Goal: Transaction & Acquisition: Purchase product/service

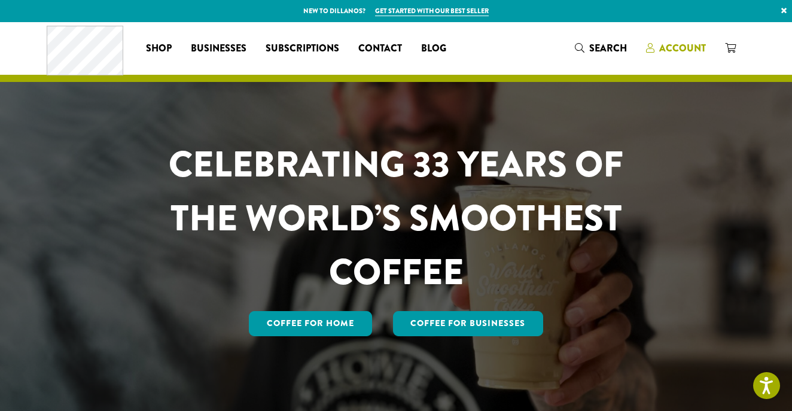
click at [660, 47] on span "Account" at bounding box center [682, 48] width 47 height 14
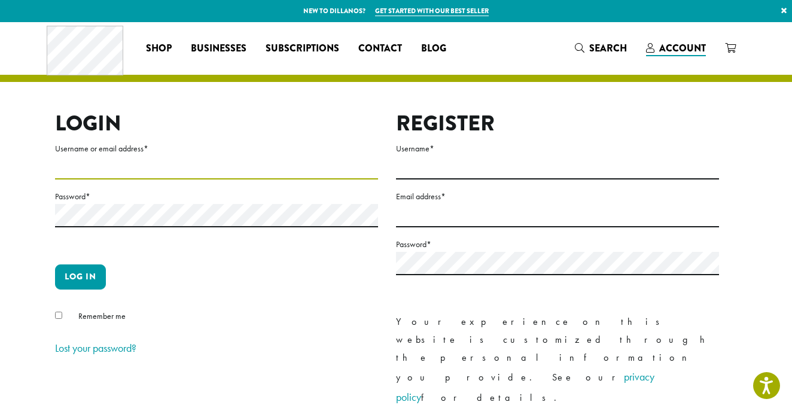
type input "**********"
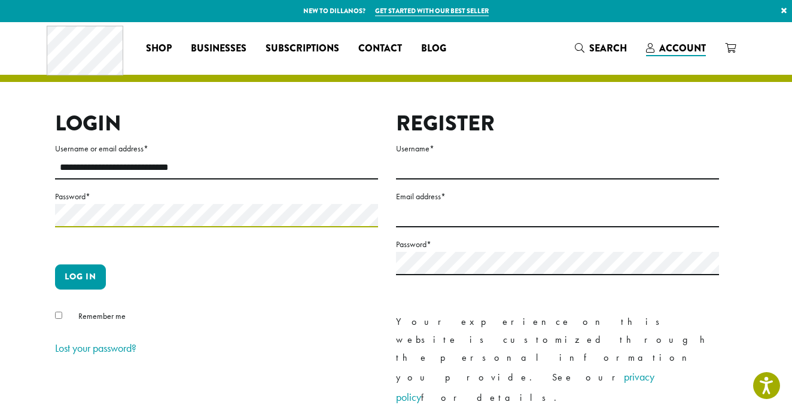
click at [80, 276] on button "Log in" at bounding box center [80, 276] width 51 height 25
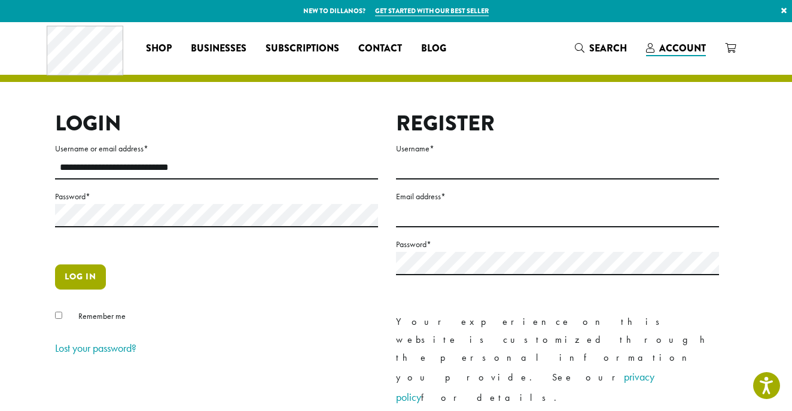
click at [71, 273] on button "Log in" at bounding box center [80, 276] width 51 height 25
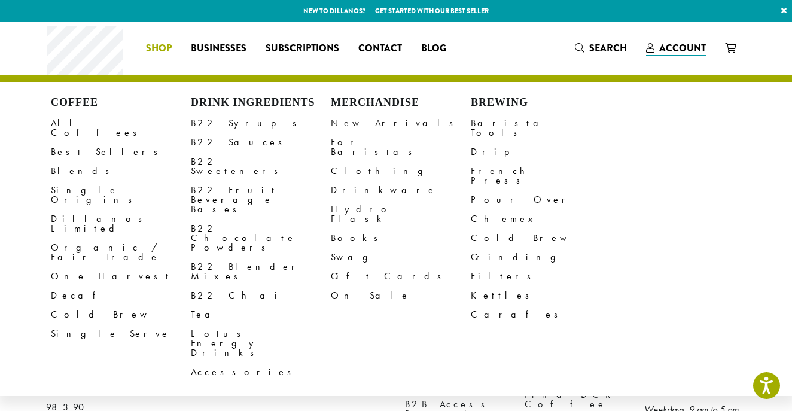
click at [164, 44] on span "Shop" at bounding box center [159, 48] width 26 height 15
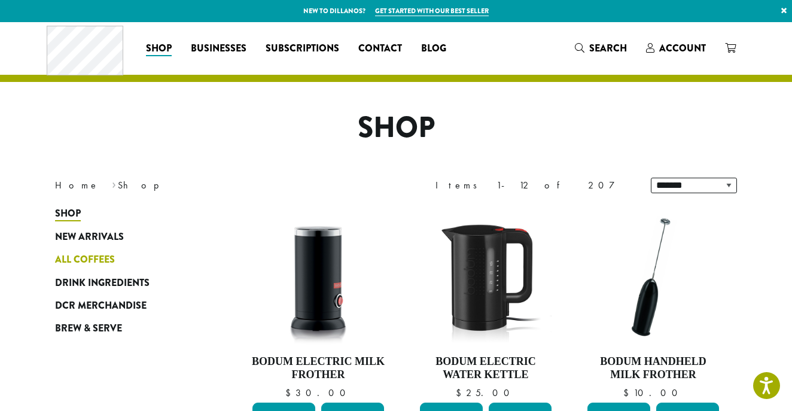
click at [85, 256] on span "All Coffees" at bounding box center [85, 259] width 60 height 15
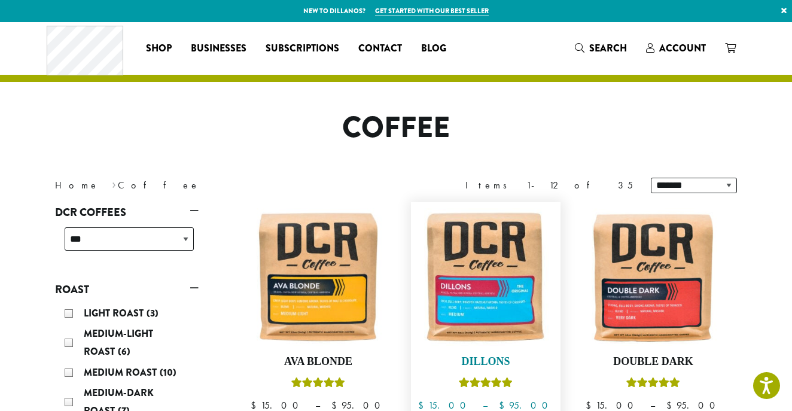
click at [450, 274] on img at bounding box center [486, 277] width 138 height 138
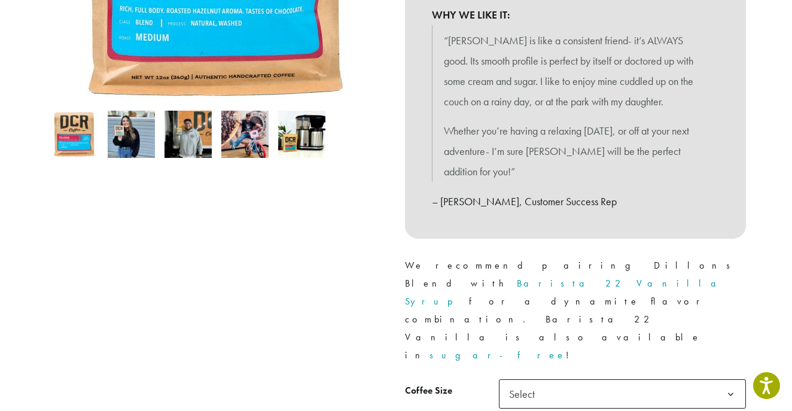
scroll to position [329, 0]
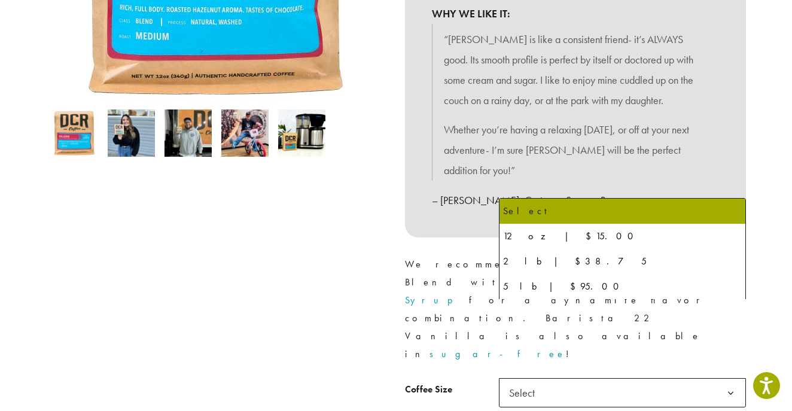
click at [516, 381] on span "Select" at bounding box center [525, 392] width 42 height 23
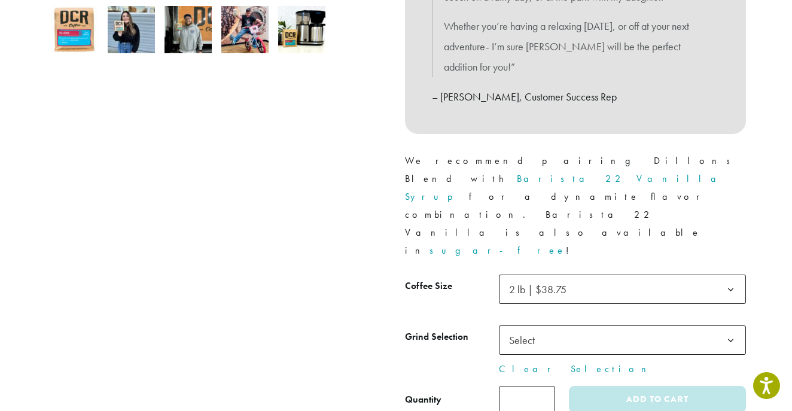
scroll to position [467, 0]
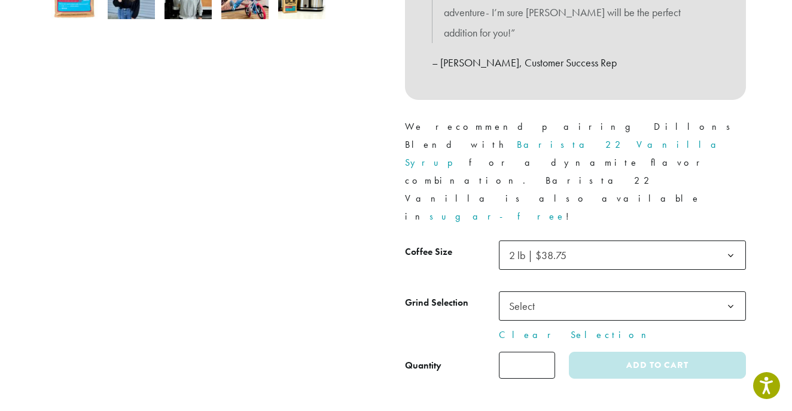
click at [519, 294] on span "Select" at bounding box center [525, 305] width 42 height 23
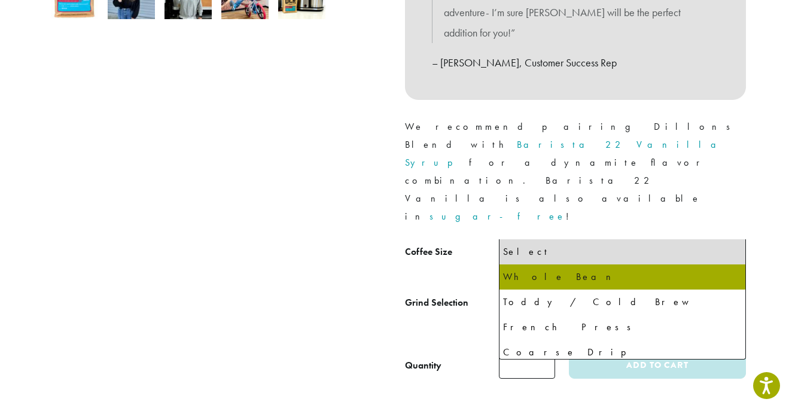
select select "**********"
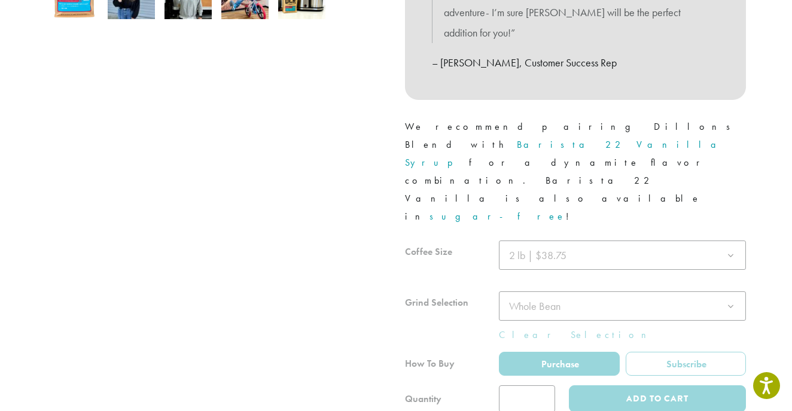
click at [457, 258] on div at bounding box center [575, 326] width 341 height 172
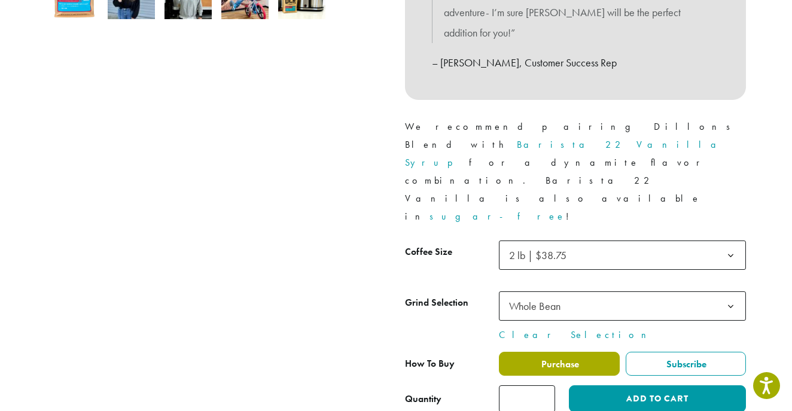
click at [527, 352] on label "Purchase" at bounding box center [559, 364] width 121 height 24
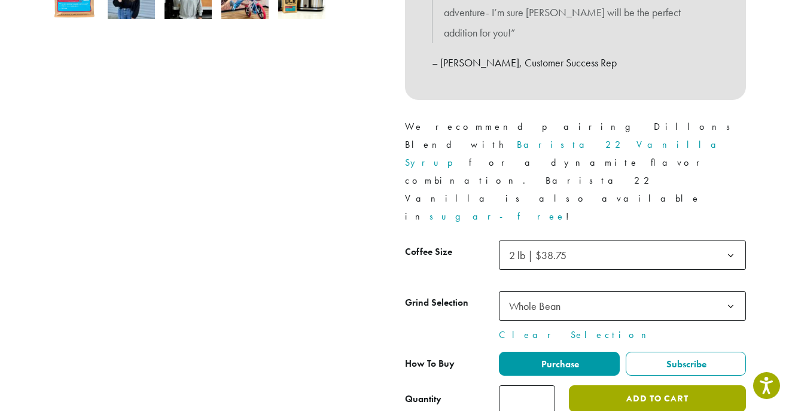
click at [621, 385] on button "Add to cart" at bounding box center [657, 398] width 177 height 27
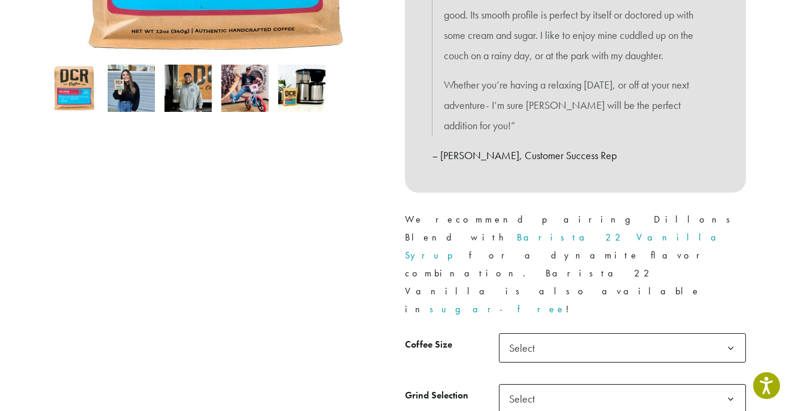
scroll to position [374, 0]
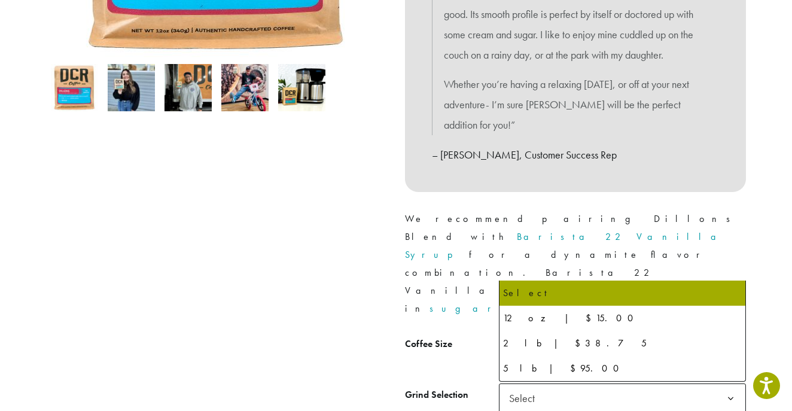
click at [563, 333] on span "Select" at bounding box center [622, 347] width 247 height 29
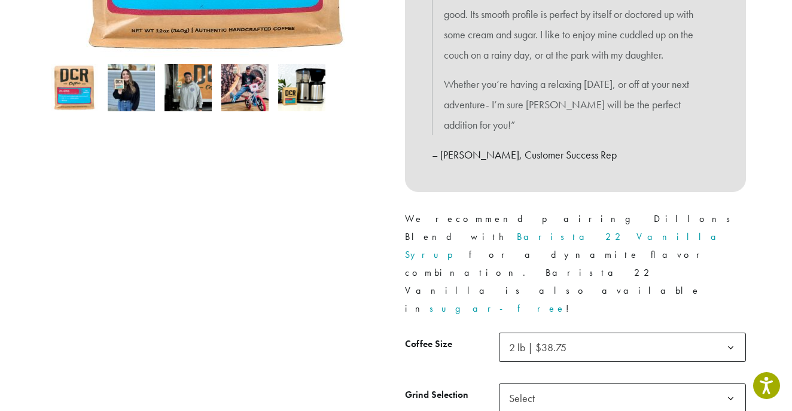
click at [517, 386] on span "Select" at bounding box center [525, 397] width 42 height 23
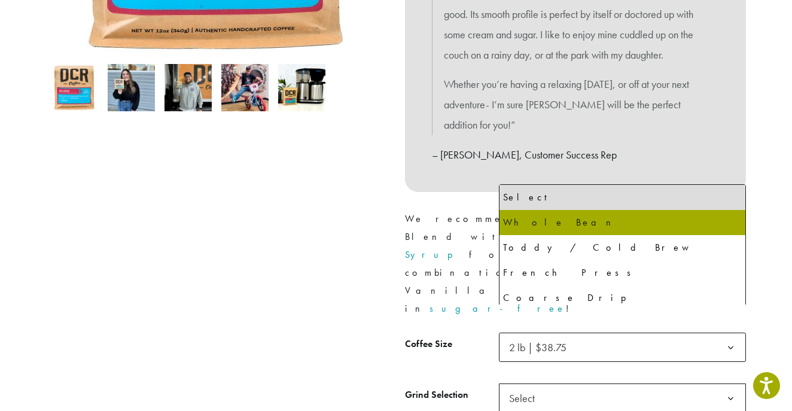
select select "**********"
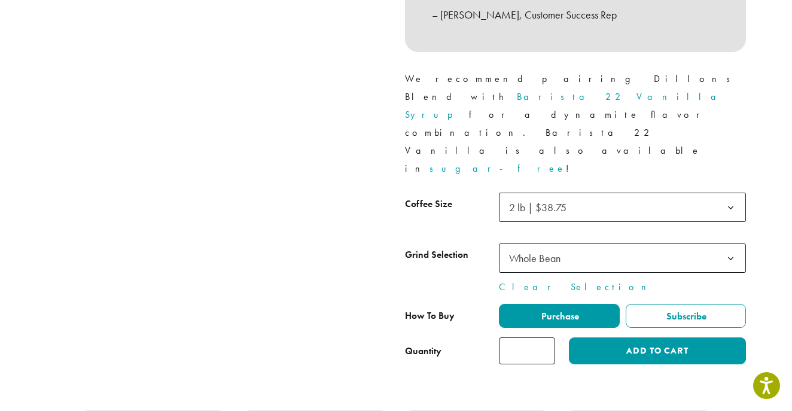
scroll to position [523, 0]
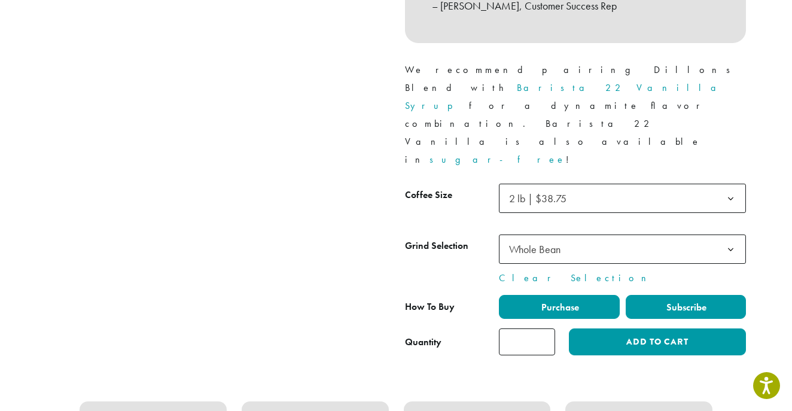
click at [676, 301] on span "Subscribe" at bounding box center [686, 307] width 42 height 13
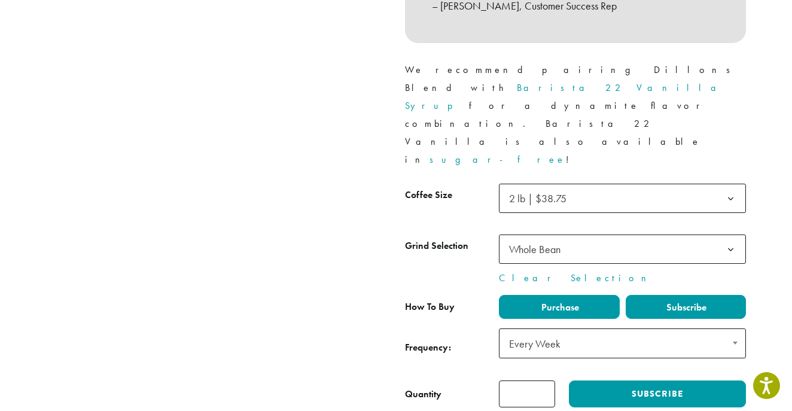
click at [578, 301] on span "Purchase" at bounding box center [559, 307] width 39 height 13
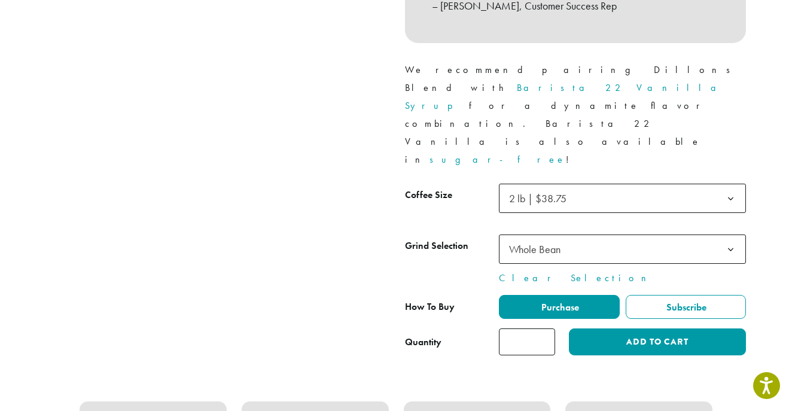
type input "*"
click at [545, 328] on input "*" at bounding box center [527, 341] width 56 height 27
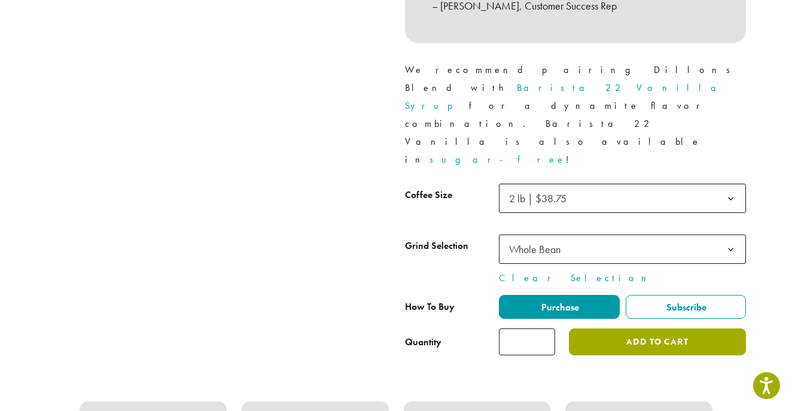
click at [627, 328] on button "Add to cart" at bounding box center [657, 341] width 177 height 27
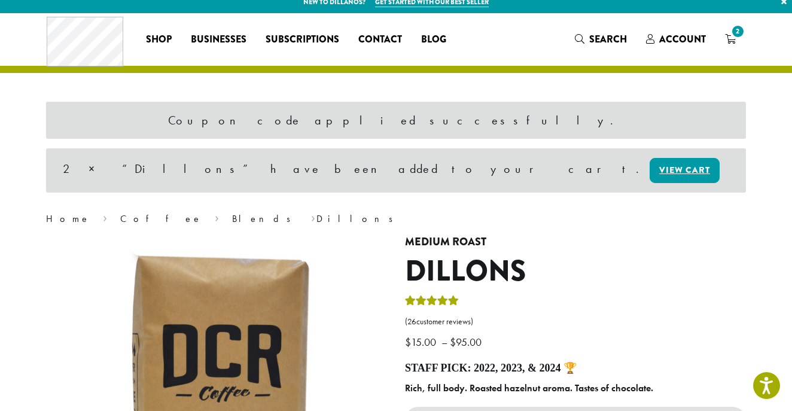
scroll to position [4, 0]
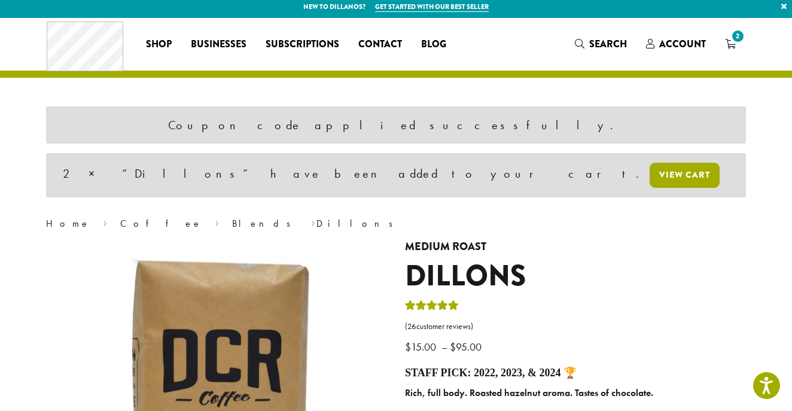
click at [650, 173] on link "View cart" at bounding box center [685, 175] width 70 height 25
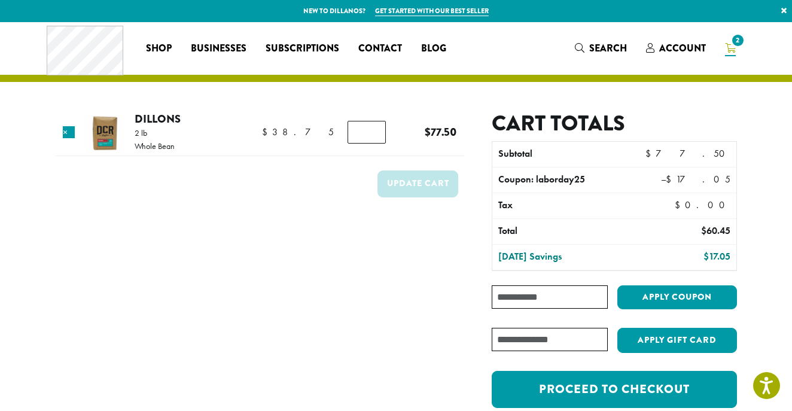
click at [548, 303] on input "Coupon:" at bounding box center [550, 296] width 116 height 23
type input "**********"
click at [670, 297] on button "Apply coupon" at bounding box center [677, 297] width 120 height 25
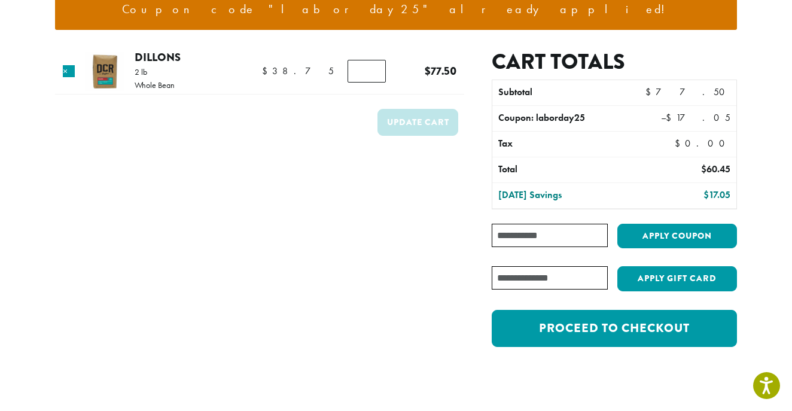
scroll to position [141, 0]
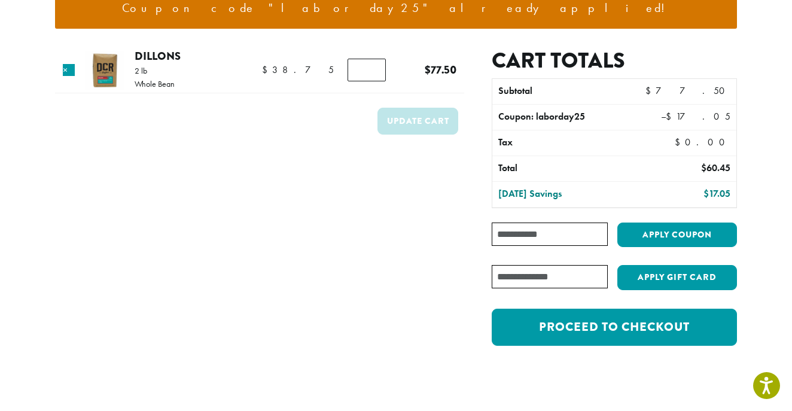
type input "*"
click at [370, 73] on input "*" at bounding box center [367, 70] width 38 height 23
click at [407, 118] on button "Update cart" at bounding box center [417, 121] width 81 height 27
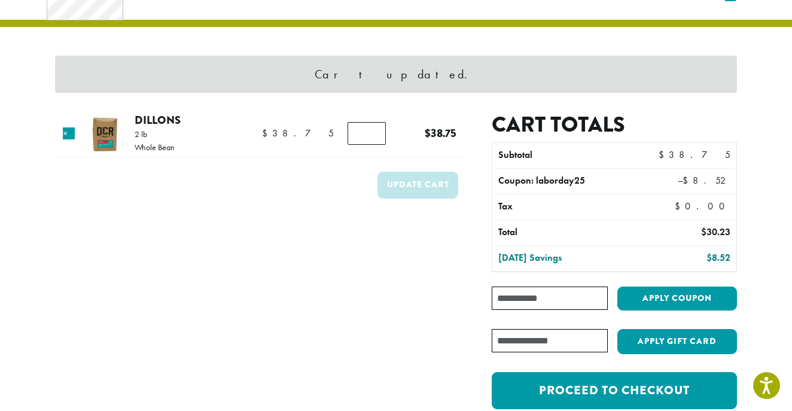
scroll to position [50, 0]
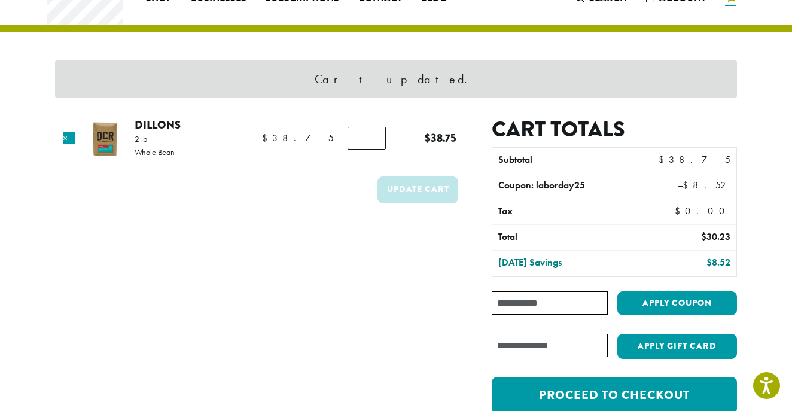
type input "*"
click at [369, 136] on input "*" at bounding box center [367, 138] width 38 height 23
click at [407, 195] on button "Update cart" at bounding box center [417, 189] width 81 height 27
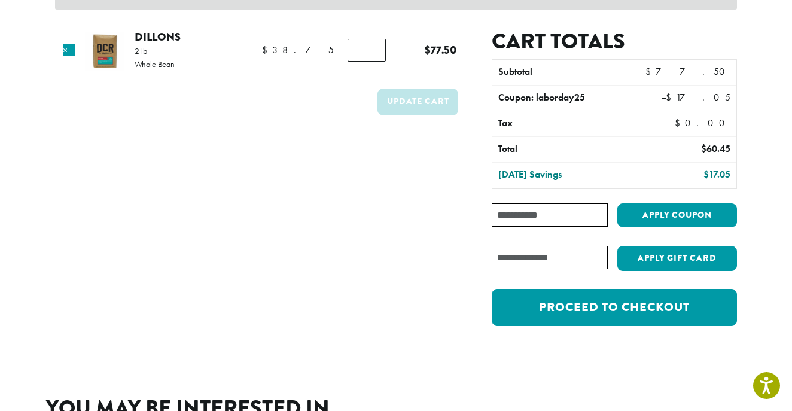
scroll to position [142, 0]
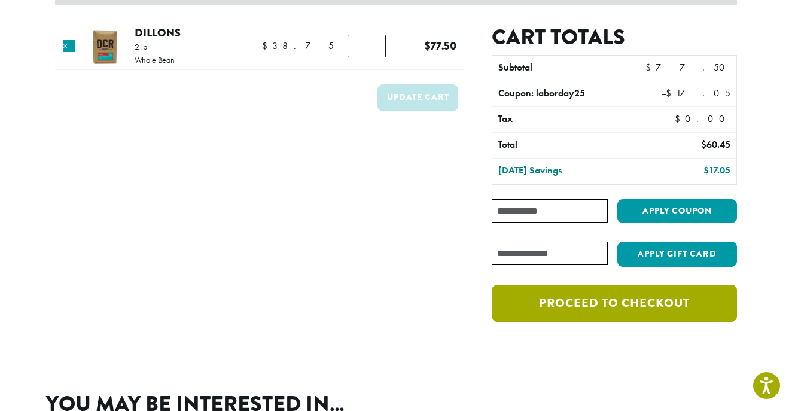
click at [554, 297] on link "Proceed to checkout" at bounding box center [614, 303] width 245 height 37
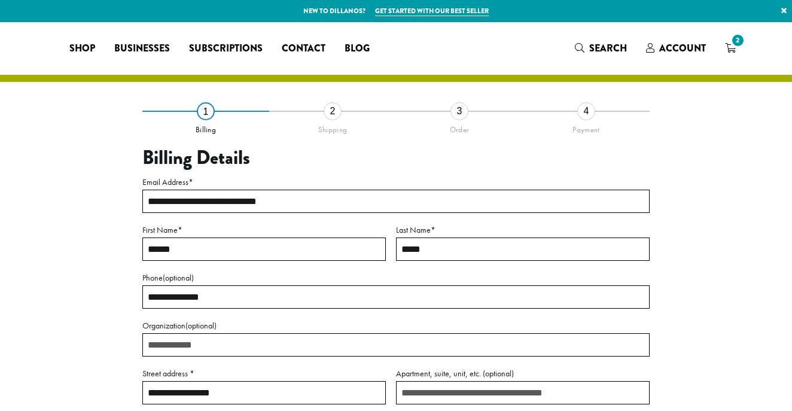
select select "**"
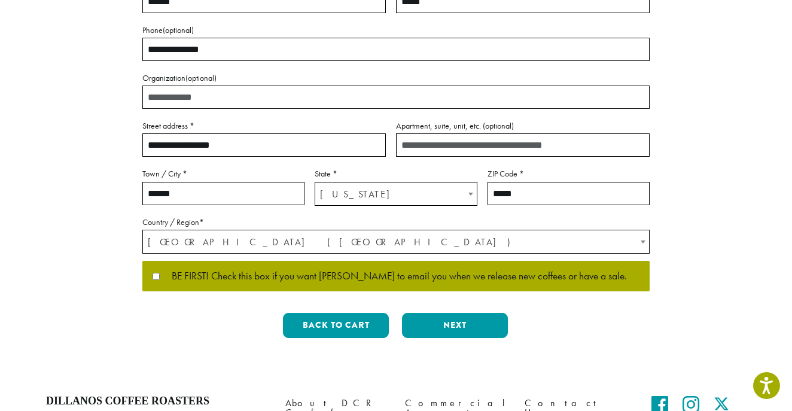
scroll to position [253, 0]
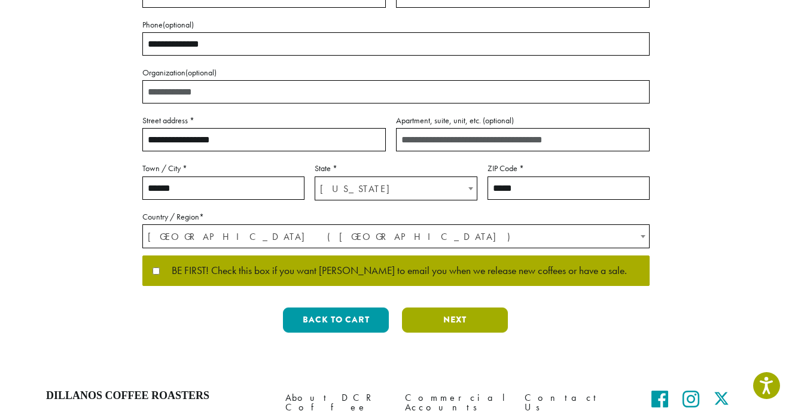
click at [463, 315] on button "Next" at bounding box center [455, 319] width 106 height 25
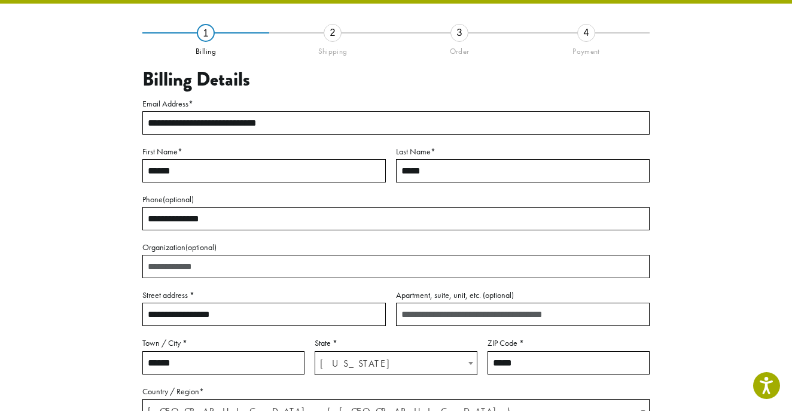
scroll to position [68, 0]
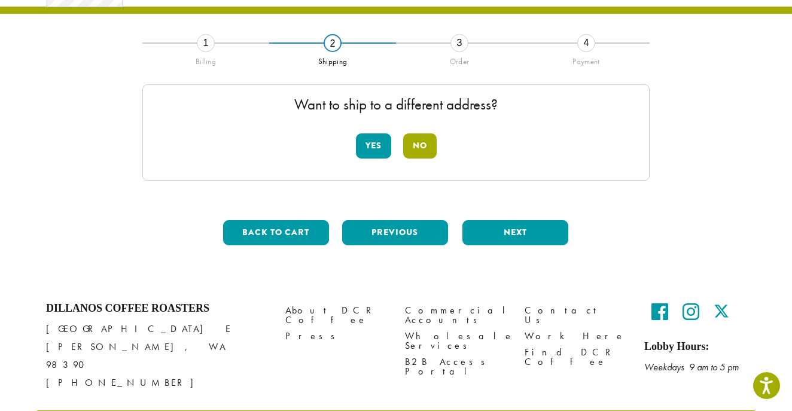
click at [423, 148] on button "No" at bounding box center [419, 145] width 33 height 25
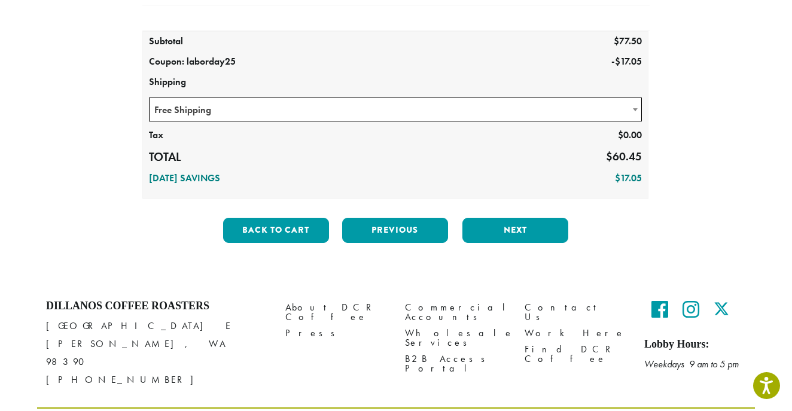
scroll to position [209, 0]
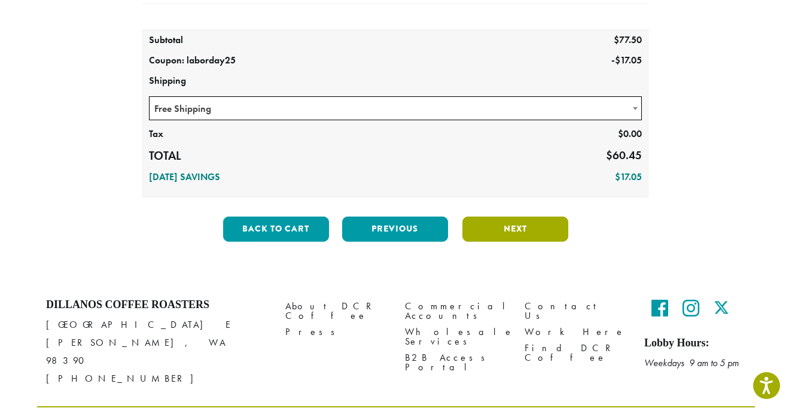
click at [503, 231] on button "Next" at bounding box center [515, 229] width 106 height 25
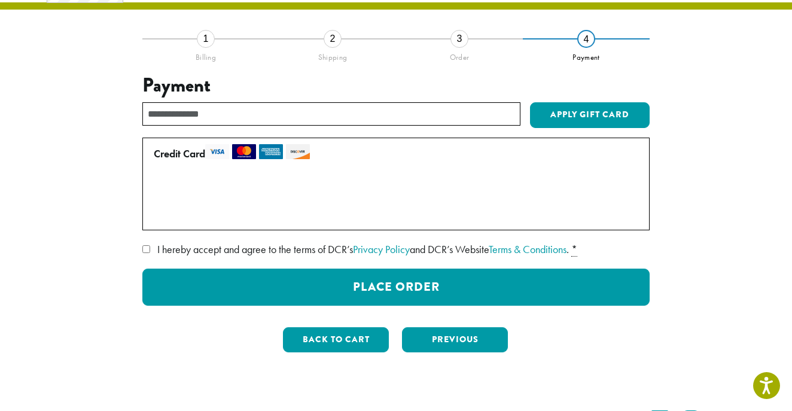
scroll to position [68, 0]
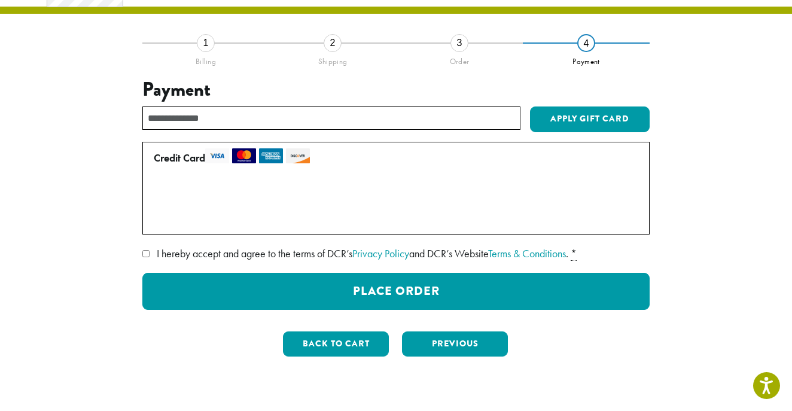
click at [289, 251] on span "I hereby accept and agree to the terms of DCR’s Privacy Policy and DCR’s Websit…" at bounding box center [363, 253] width 412 height 14
click at [322, 354] on button "Back to cart" at bounding box center [336, 343] width 106 height 25
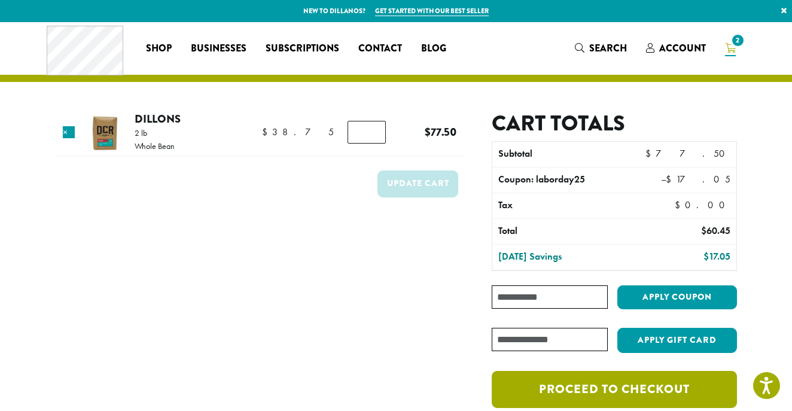
click at [593, 385] on link "Proceed to checkout" at bounding box center [614, 389] width 245 height 37
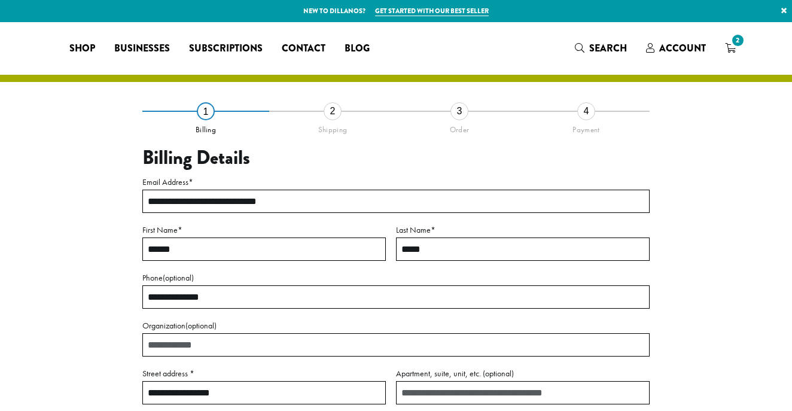
select select "**"
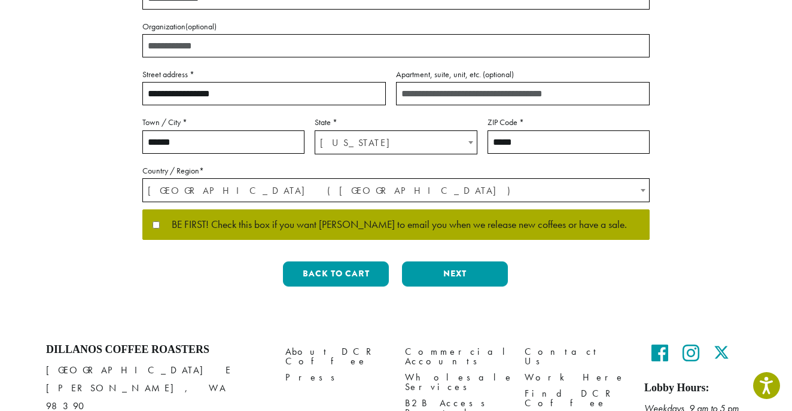
scroll to position [304, 0]
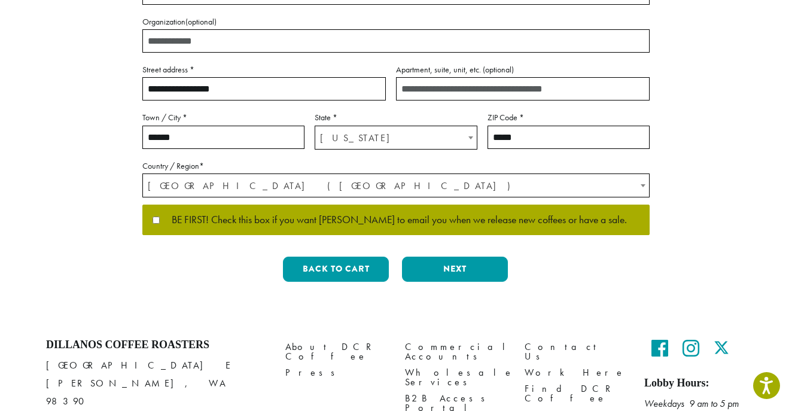
click at [358, 221] on span "BE FIRST! Check this box if you want [PERSON_NAME] to email you when we release…" at bounding box center [393, 220] width 467 height 11
click at [442, 266] on button "Next" at bounding box center [455, 269] width 106 height 25
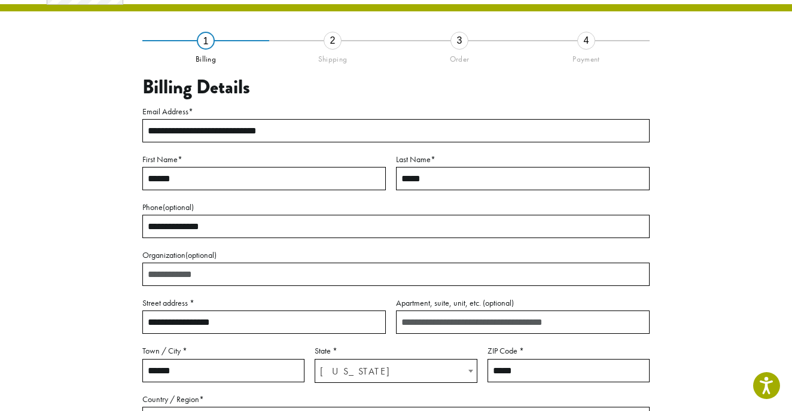
scroll to position [68, 0]
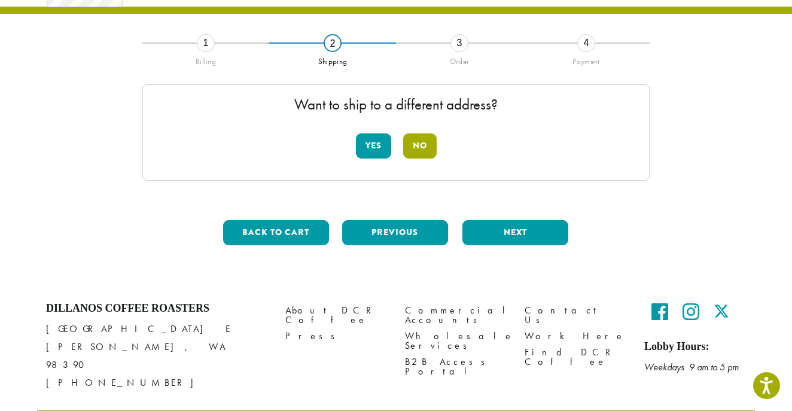
click at [428, 149] on button "No" at bounding box center [419, 145] width 33 height 25
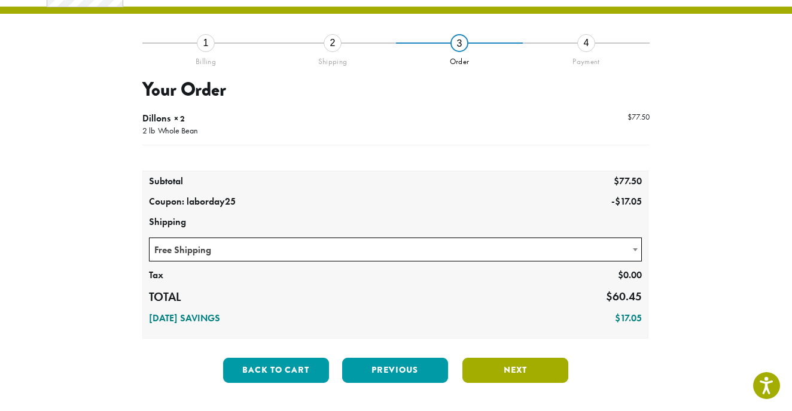
click at [490, 371] on button "Next" at bounding box center [515, 370] width 106 height 25
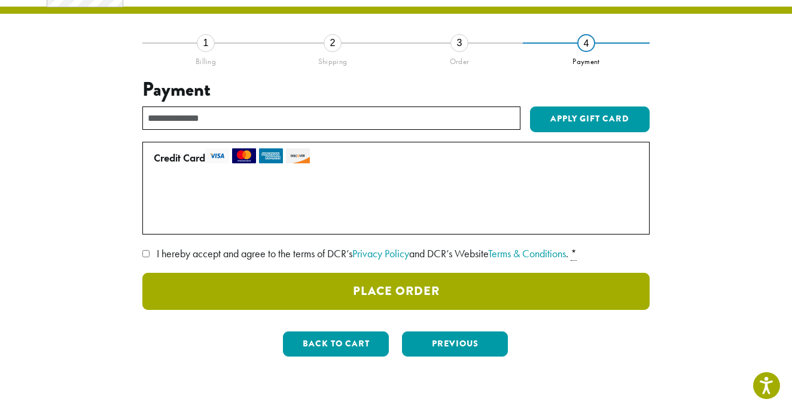
click at [433, 289] on button "Place Order" at bounding box center [395, 291] width 507 height 37
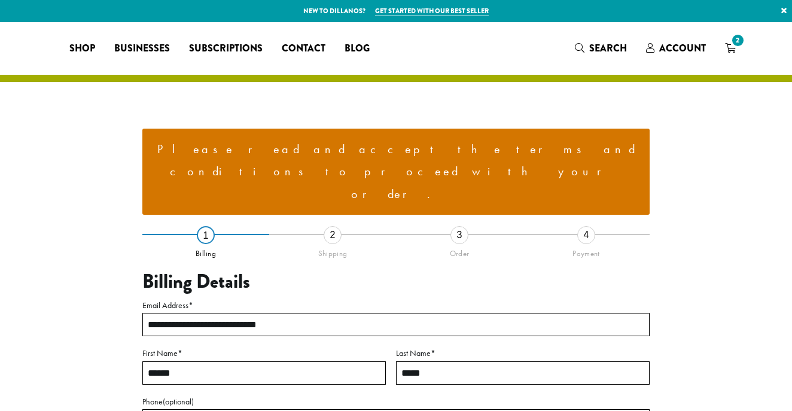
select select "**"
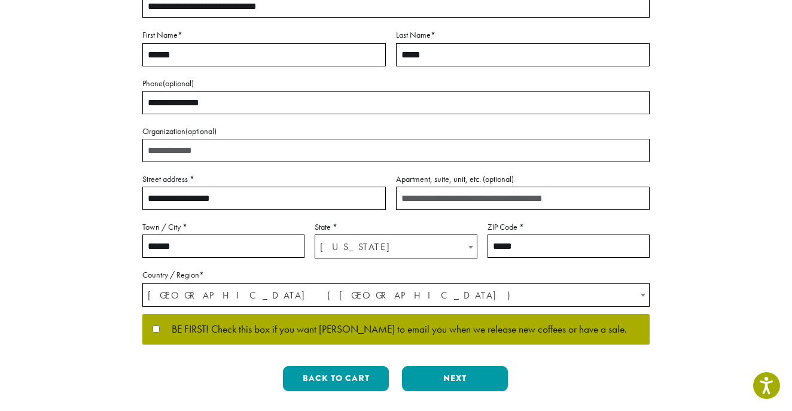
scroll to position [325, 0]
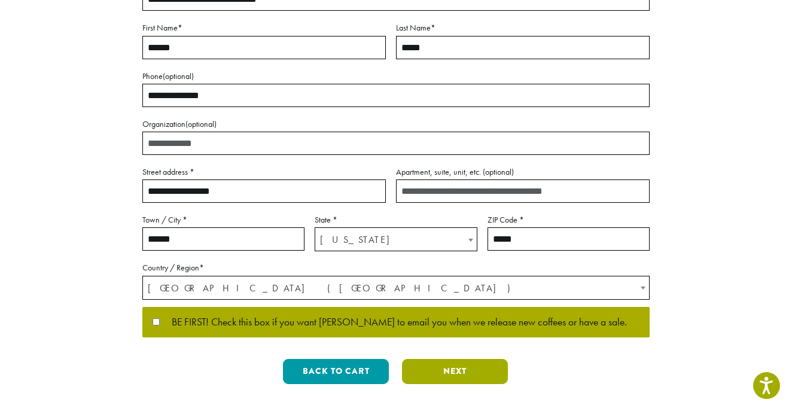
click at [443, 359] on button "Next" at bounding box center [455, 371] width 106 height 25
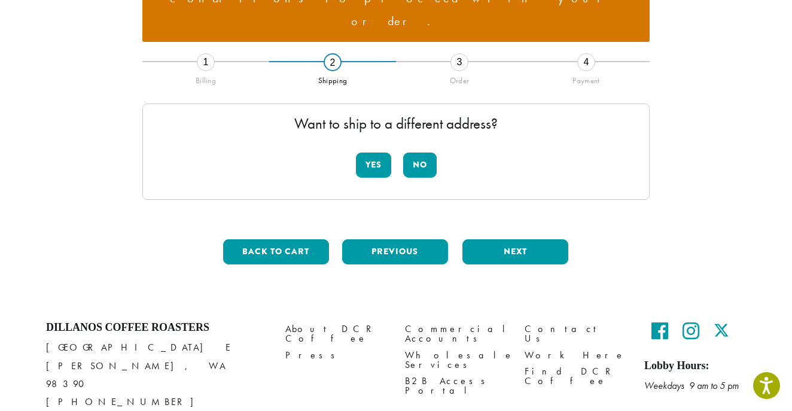
scroll to position [172, 0]
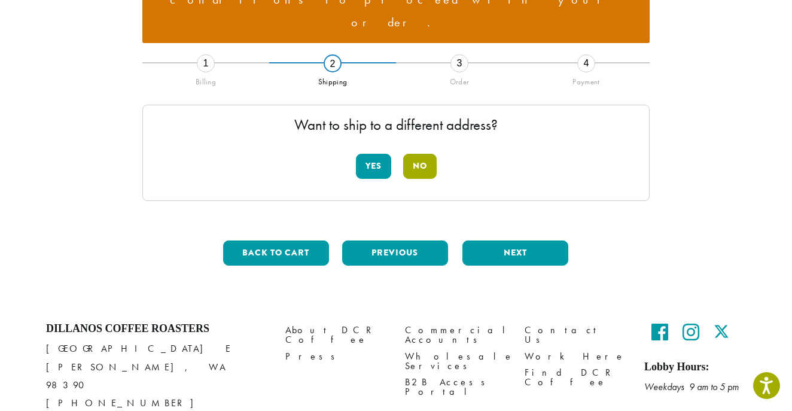
click at [414, 154] on button "No" at bounding box center [419, 166] width 33 height 25
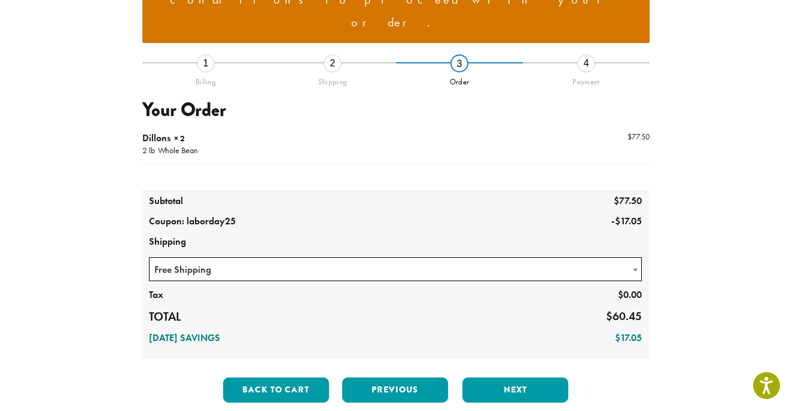
click at [392, 258] on span "Free Shipping" at bounding box center [396, 269] width 492 height 23
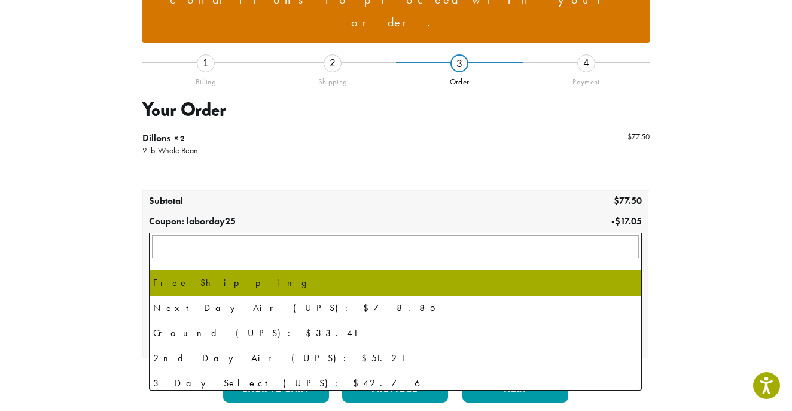
click at [389, 191] on td "$ 77.50" at bounding box center [446, 201] width 404 height 20
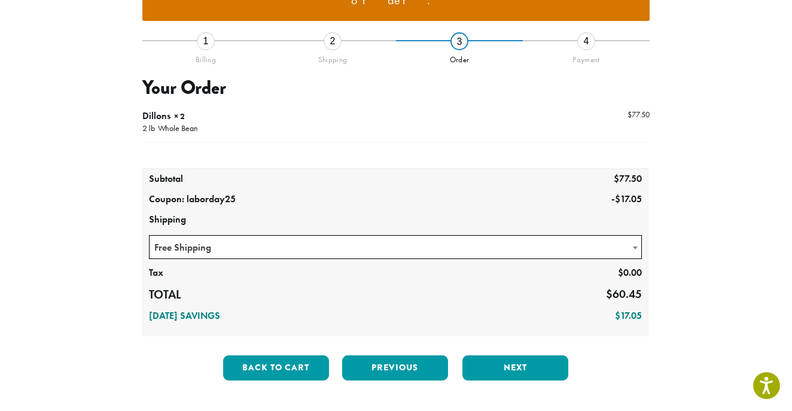
scroll to position [196, 0]
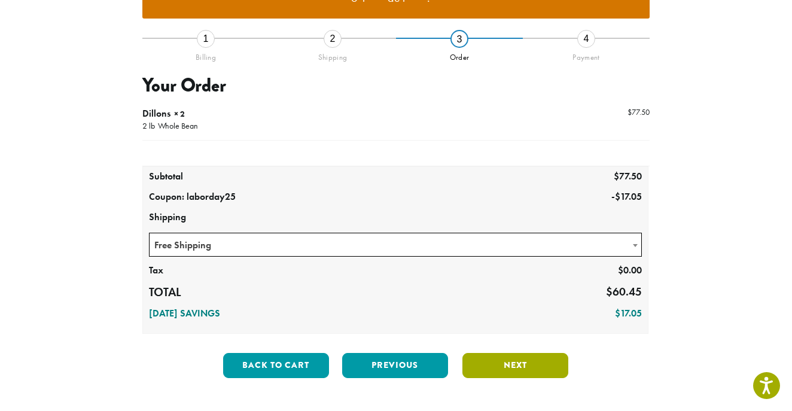
click at [506, 353] on button "Next" at bounding box center [515, 365] width 106 height 25
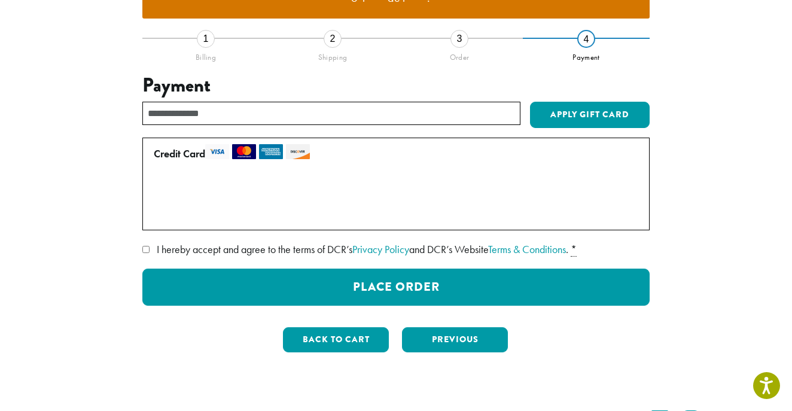
click at [214, 242] on span "I hereby accept and agree to the terms of DCR’s Privacy Policy and DCR’s Websit…" at bounding box center [363, 249] width 412 height 14
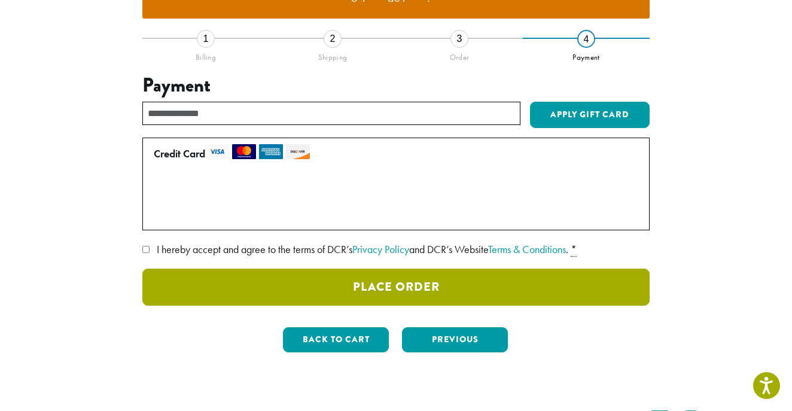
click at [389, 269] on button "Place Order" at bounding box center [395, 287] width 507 height 37
